Goal: Task Accomplishment & Management: Manage account settings

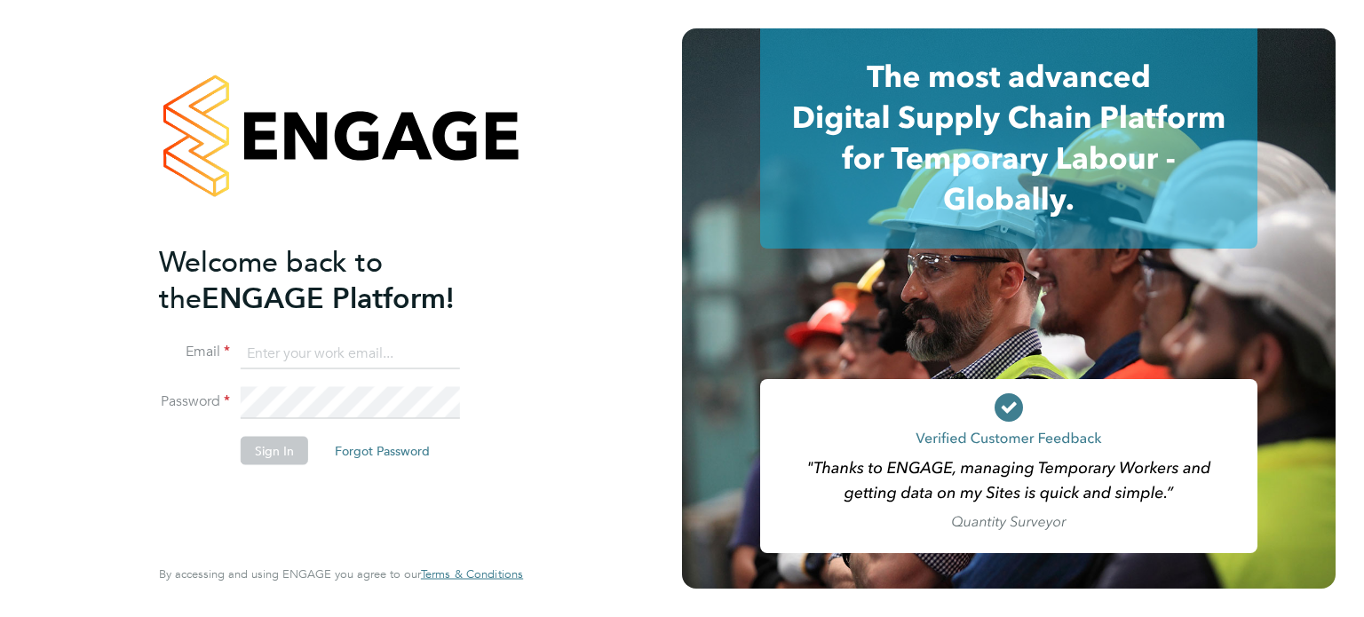
click at [330, 353] on input at bounding box center [350, 353] width 219 height 32
type input "connor.burns@bgis.com"
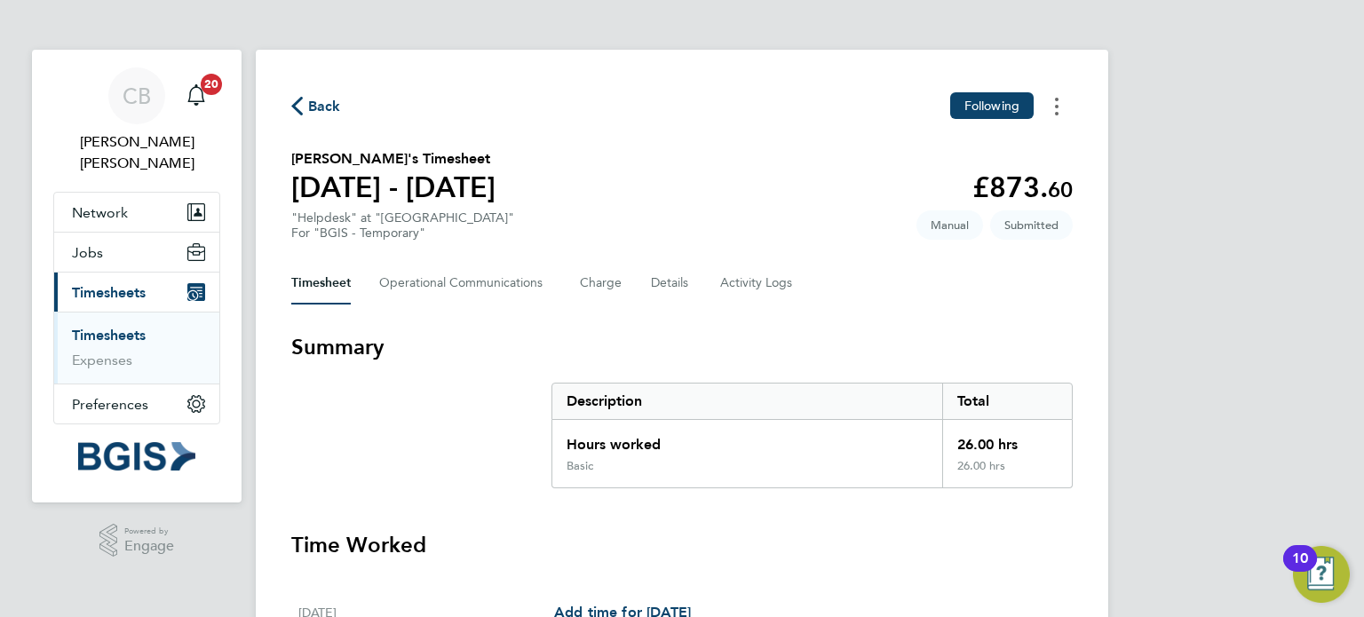
click at [1047, 109] on button "Timesheets Menu" at bounding box center [1057, 106] width 32 height 28
click at [813, 104] on div "Back Following [PERSON_NAME] as absent Download timesheet" at bounding box center [681, 106] width 781 height 28
